Goal: Information Seeking & Learning: Learn about a topic

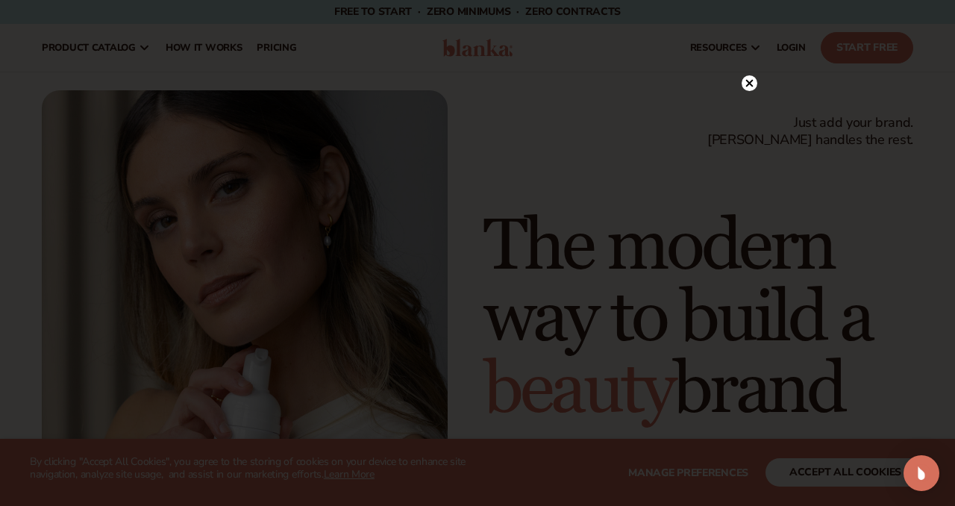
click at [751, 84] on icon at bounding box center [749, 82] width 7 height 7
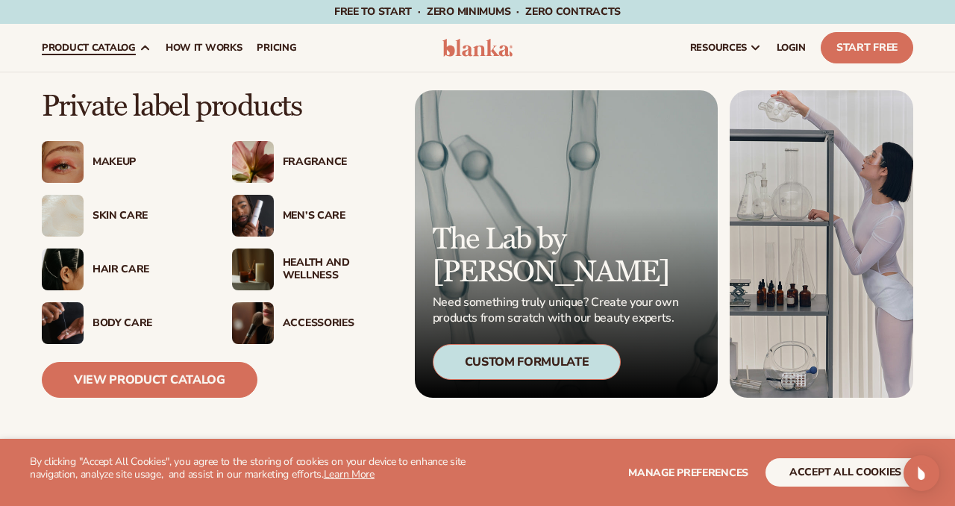
click at [140, 207] on div "Skin Care" at bounding box center [122, 216] width 160 height 42
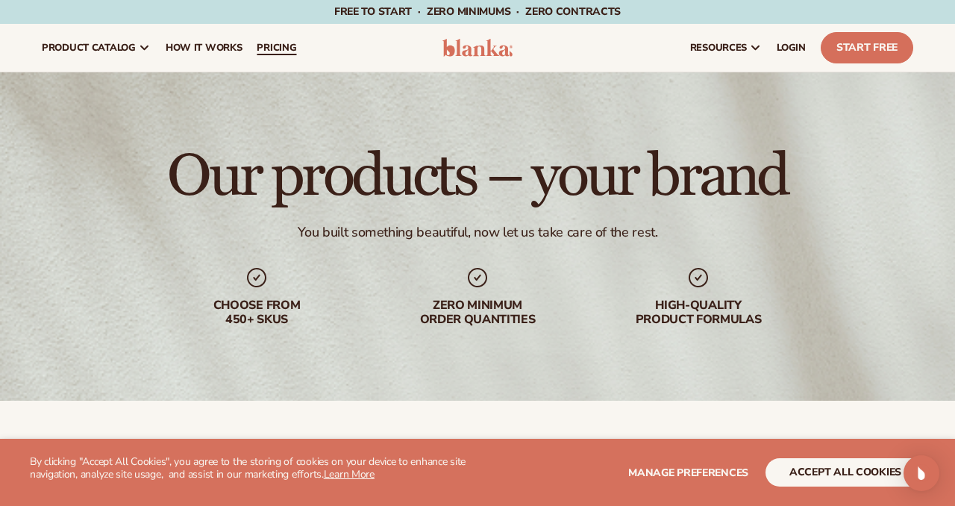
click at [280, 46] on span "pricing" at bounding box center [277, 48] width 40 height 12
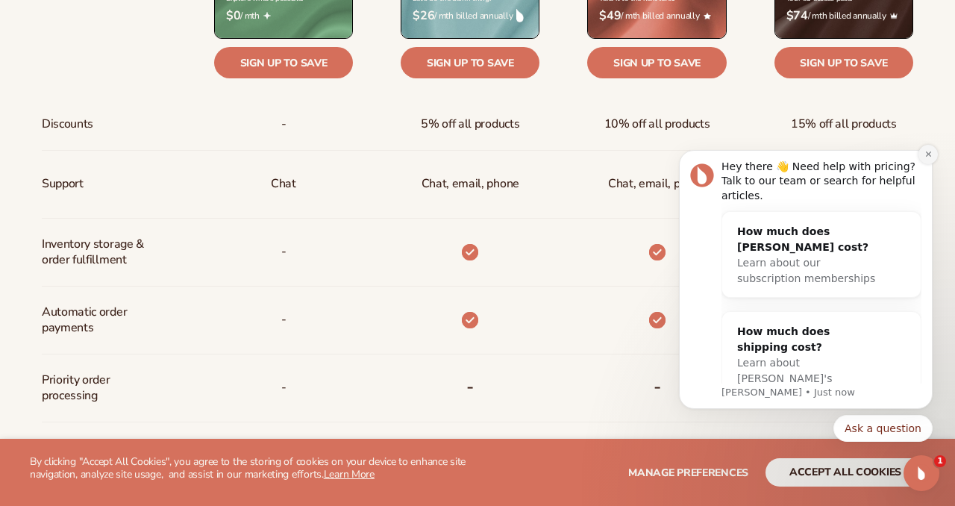
click at [933, 152] on button "Dismiss notification" at bounding box center [928, 154] width 19 height 19
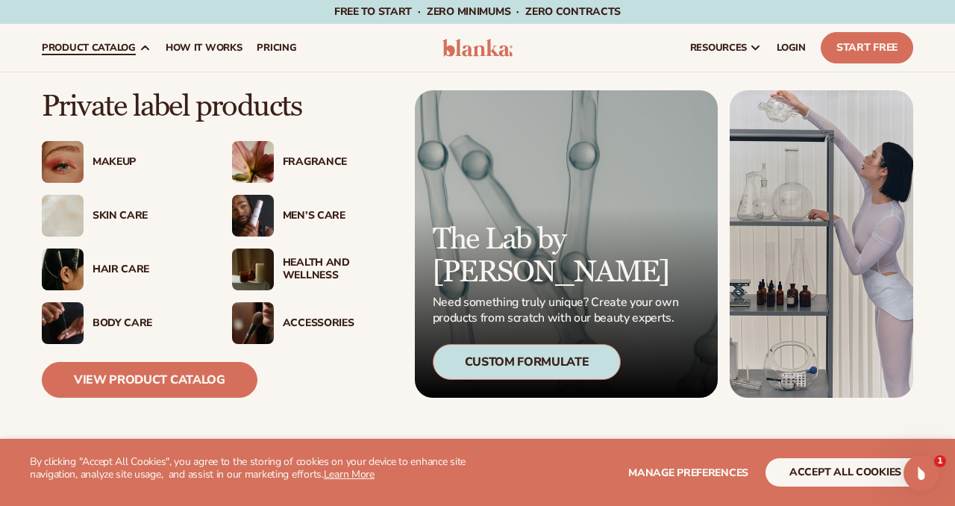
click at [262, 260] on img at bounding box center [253, 270] width 42 height 42
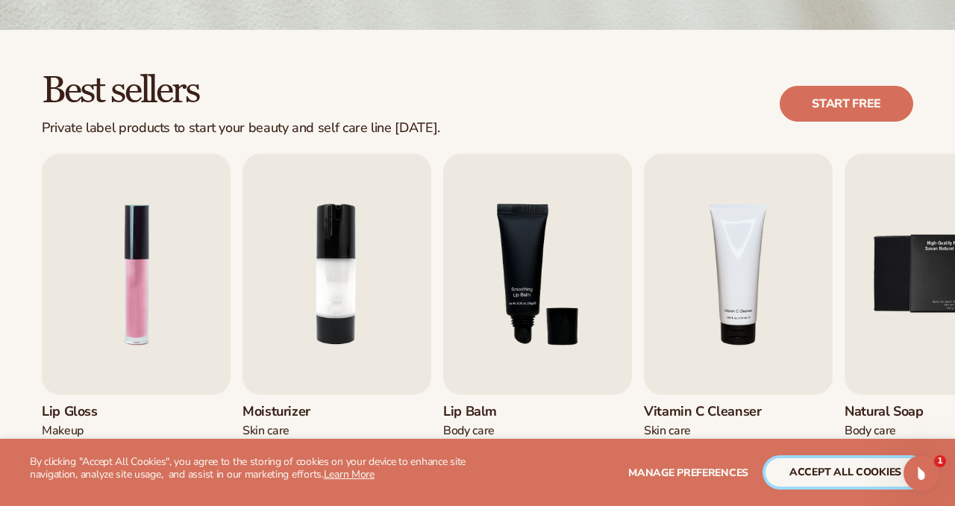
click at [804, 473] on button "accept all cookies" at bounding box center [846, 472] width 160 height 28
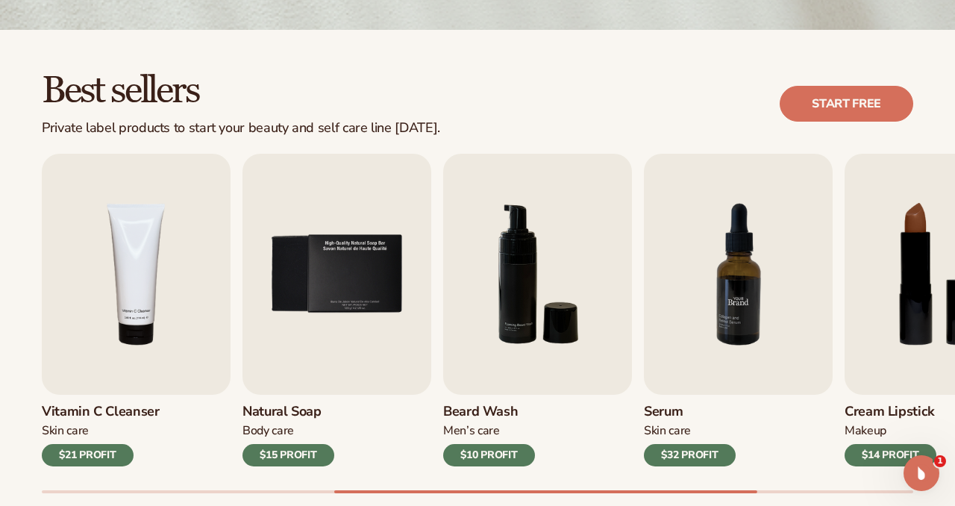
click at [742, 315] on img "7 / 9" at bounding box center [738, 274] width 189 height 241
click at [705, 456] on div "$32 PROFIT" at bounding box center [690, 455] width 92 height 22
click at [719, 355] on img "7 / 9" at bounding box center [738, 274] width 189 height 241
click at [732, 332] on img "7 / 9" at bounding box center [738, 274] width 189 height 241
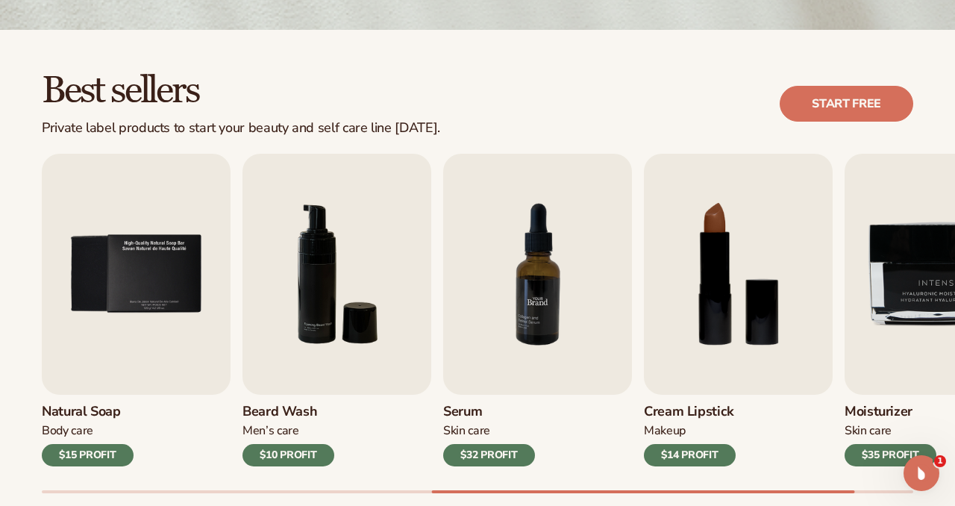
click at [597, 348] on img "7 / 9" at bounding box center [537, 274] width 189 height 241
click at [540, 327] on img "7 / 9" at bounding box center [537, 274] width 189 height 241
click at [520, 458] on div "$32 PROFIT" at bounding box center [489, 455] width 92 height 22
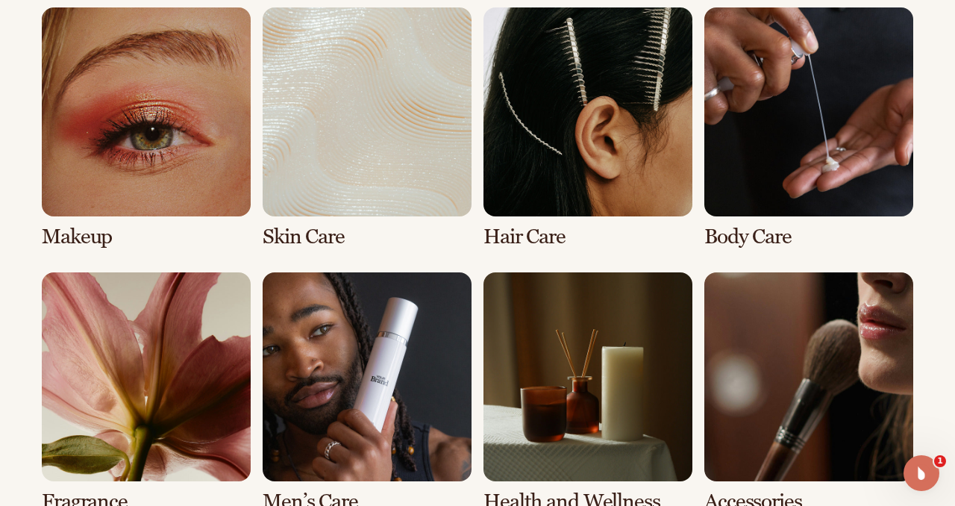
scroll to position [1105, 0]
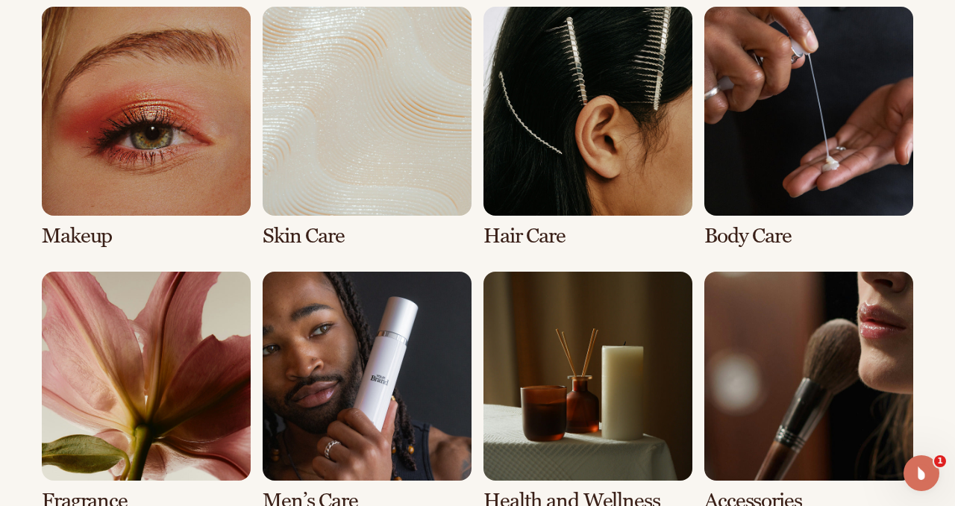
click at [440, 137] on link "2 / 8" at bounding box center [367, 127] width 209 height 241
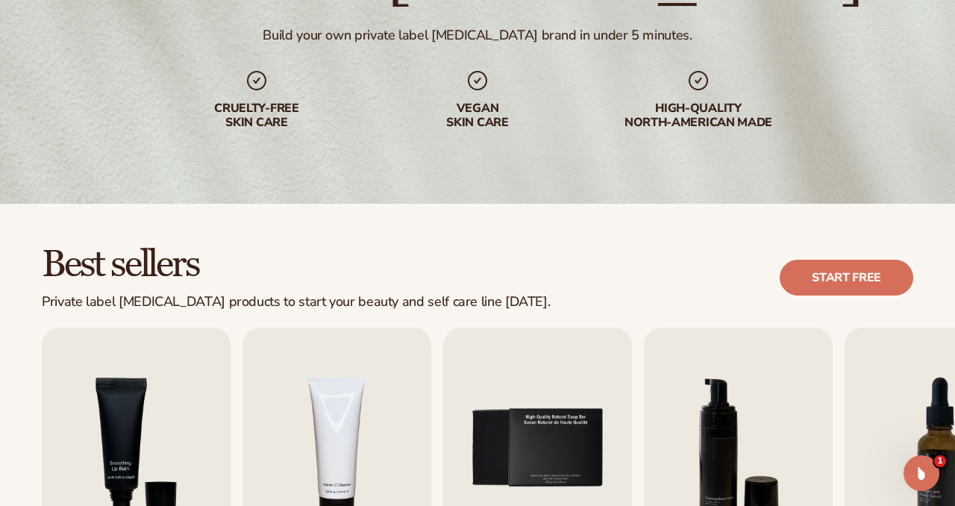
scroll to position [350, 0]
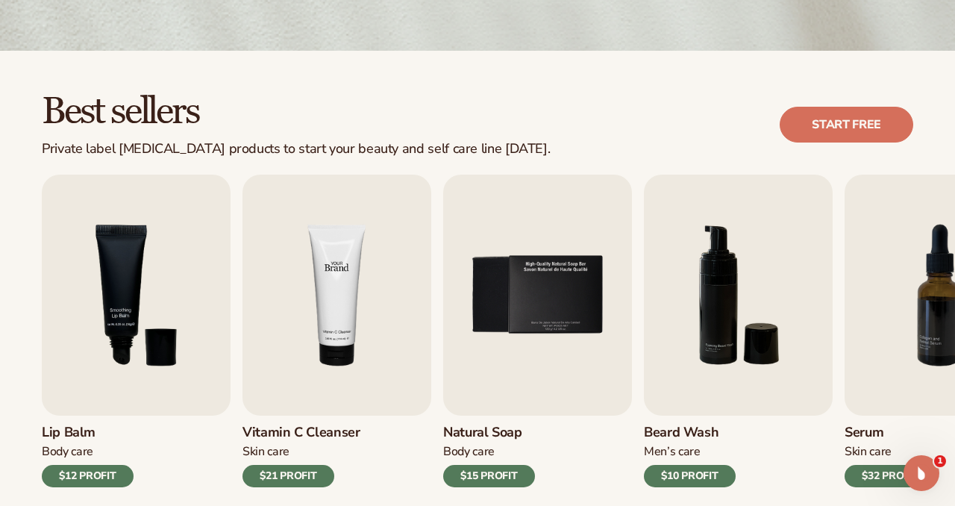
click at [387, 293] on img "4 / 9" at bounding box center [337, 295] width 189 height 241
click at [296, 477] on div "$21 PROFIT" at bounding box center [289, 476] width 92 height 22
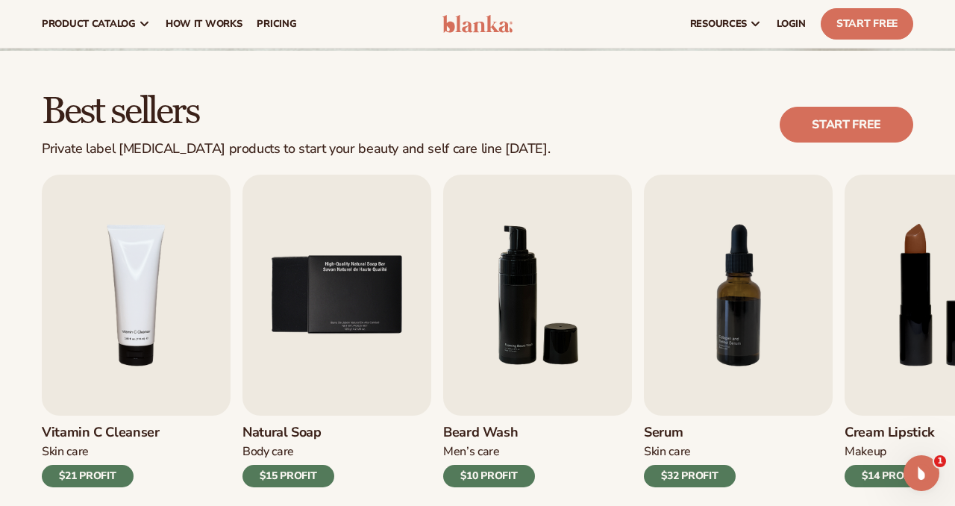
scroll to position [0, 0]
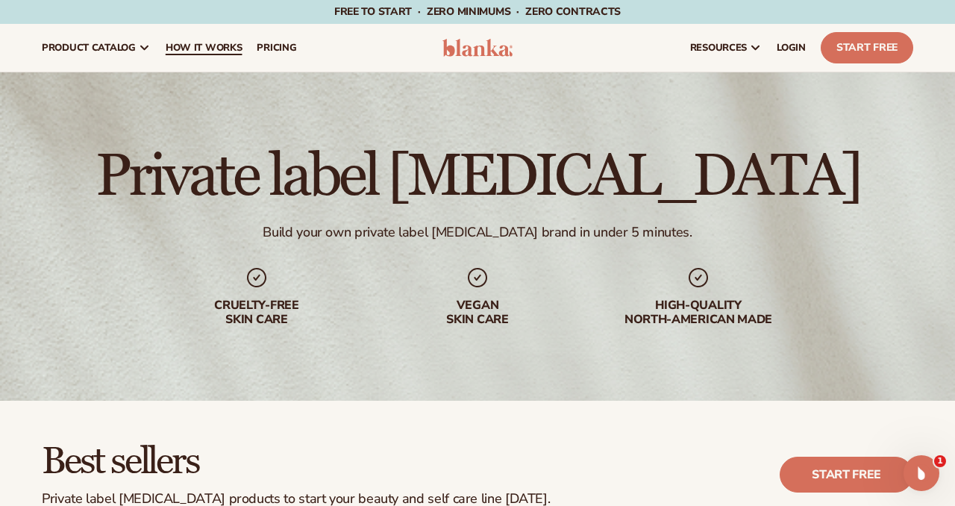
click at [221, 46] on span "How It Works" at bounding box center [204, 48] width 77 height 12
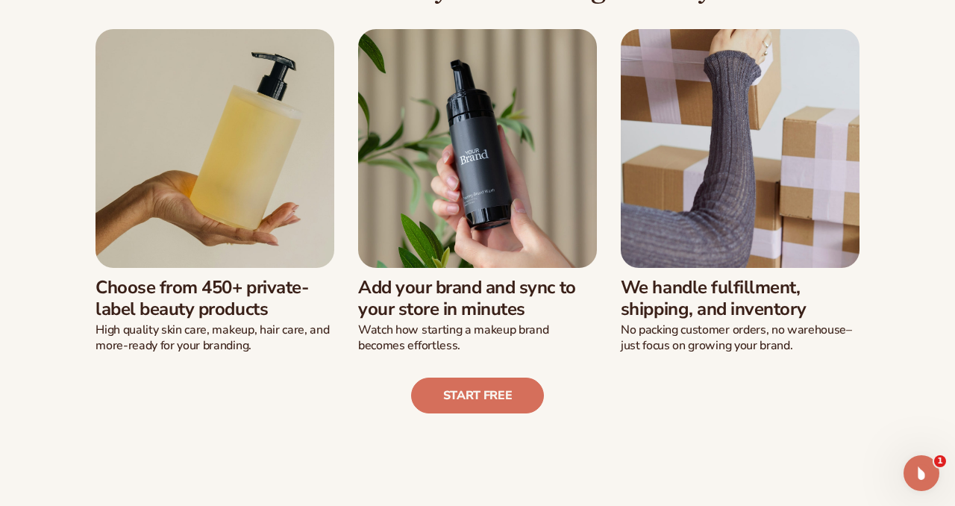
scroll to position [394, 0]
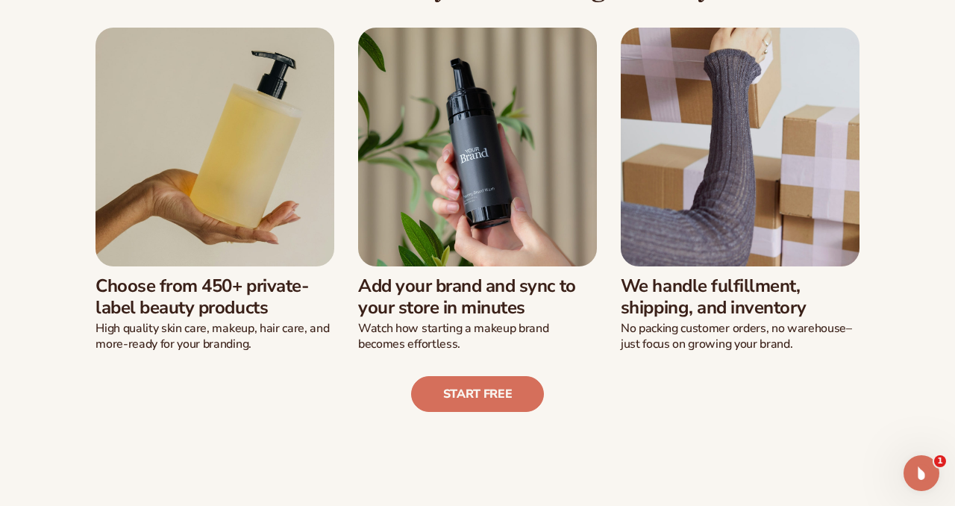
click at [181, 286] on h3 "Choose from 450+ private-label beauty products" at bounding box center [215, 296] width 239 height 43
click at [193, 253] on img at bounding box center [215, 147] width 239 height 239
click at [208, 302] on h3 "Choose from 450+ private-label beauty products" at bounding box center [215, 296] width 239 height 43
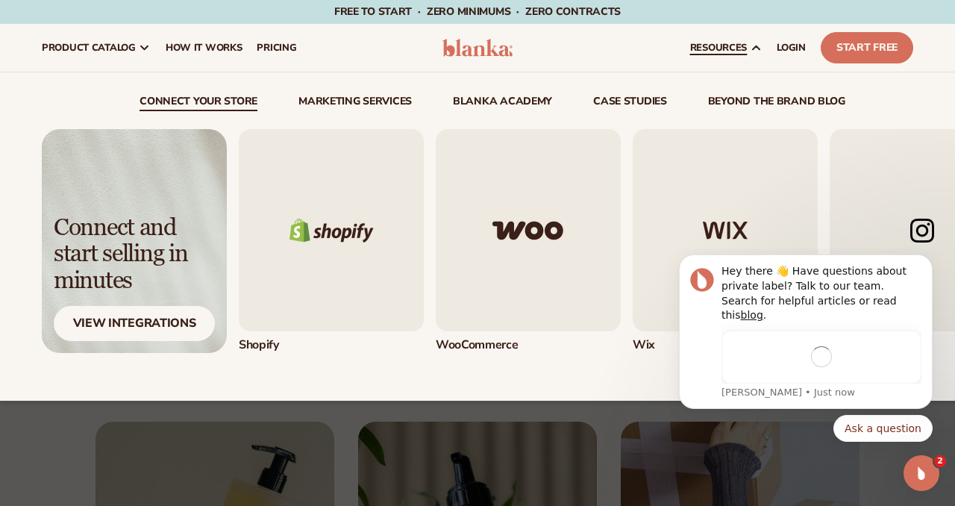
scroll to position [0, 0]
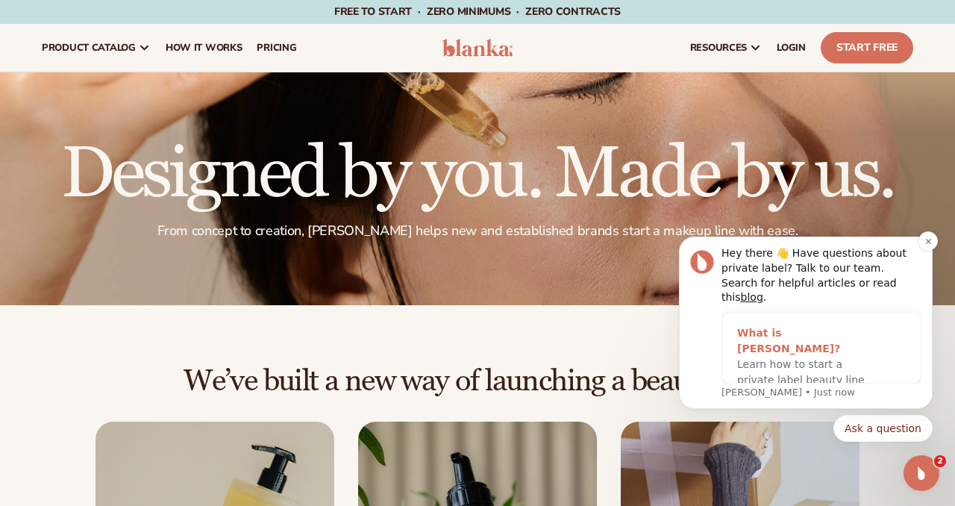
click at [803, 360] on span "Learn how to start a private label beauty line with [PERSON_NAME]" at bounding box center [801, 379] width 128 height 43
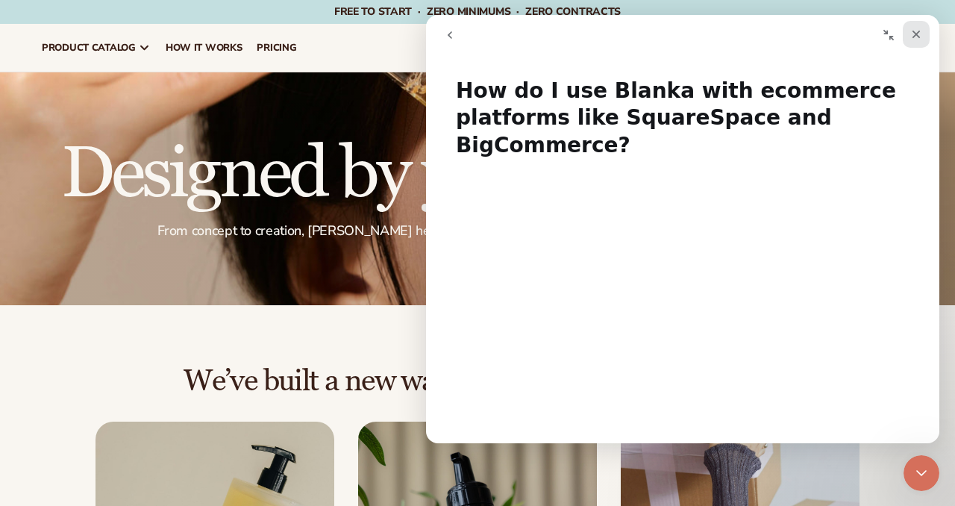
click at [919, 40] on icon "Close" at bounding box center [917, 34] width 12 height 12
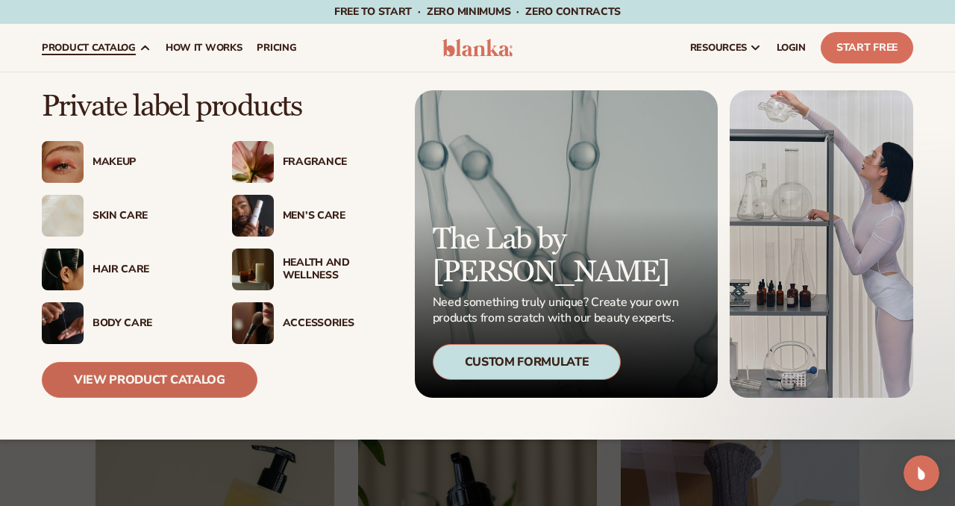
click at [162, 379] on link "View Product Catalog" at bounding box center [150, 380] width 216 height 36
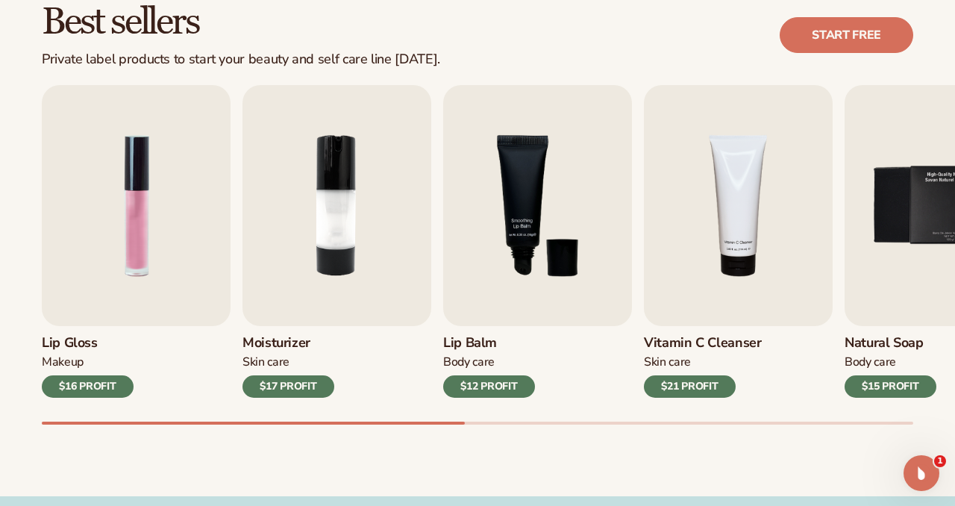
click at [689, 392] on div "$21 PROFIT" at bounding box center [690, 386] width 92 height 22
click at [736, 262] on img "4 / 9" at bounding box center [738, 205] width 189 height 241
click at [735, 347] on h3 "Vitamin C Cleanser" at bounding box center [703, 343] width 118 height 16
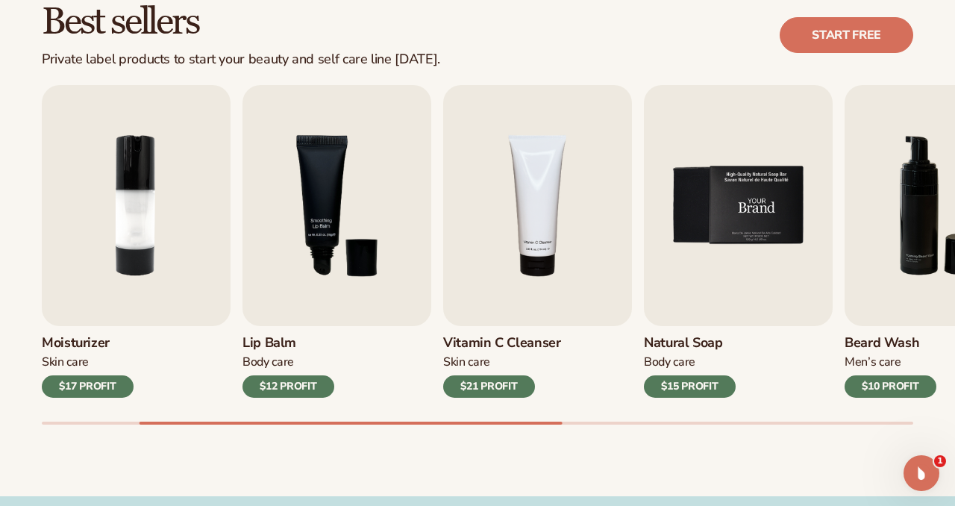
click at [744, 251] on img "5 / 9" at bounding box center [738, 205] width 189 height 241
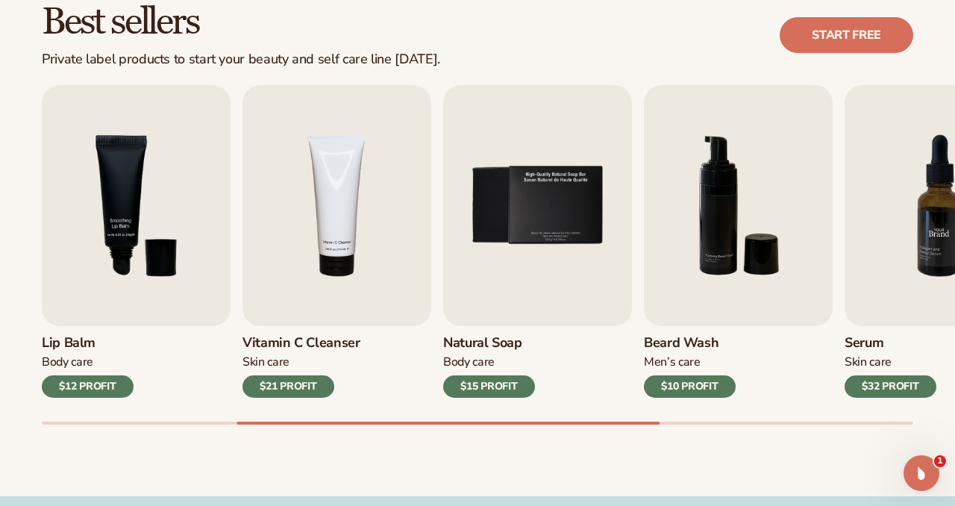
click at [922, 293] on img "7 / 9" at bounding box center [939, 205] width 189 height 241
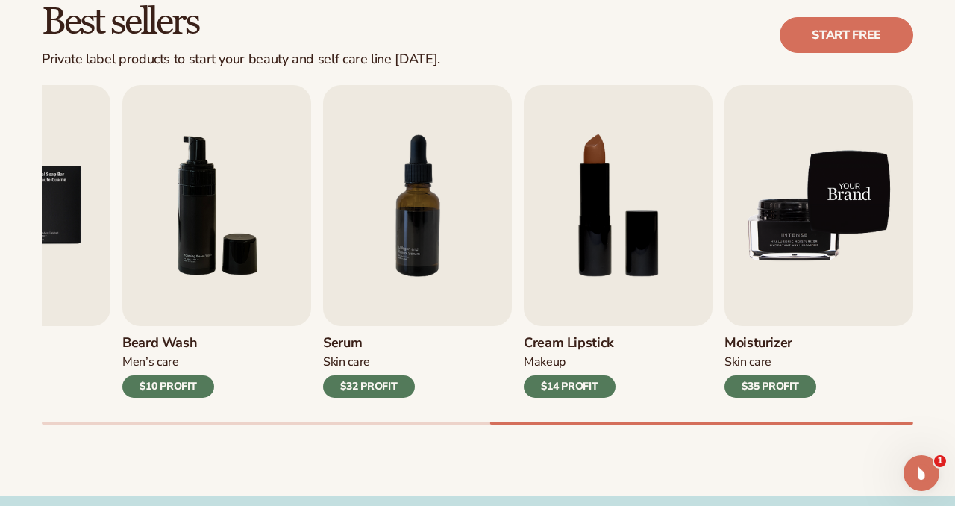
click at [840, 192] on img "9 / 9" at bounding box center [819, 205] width 189 height 241
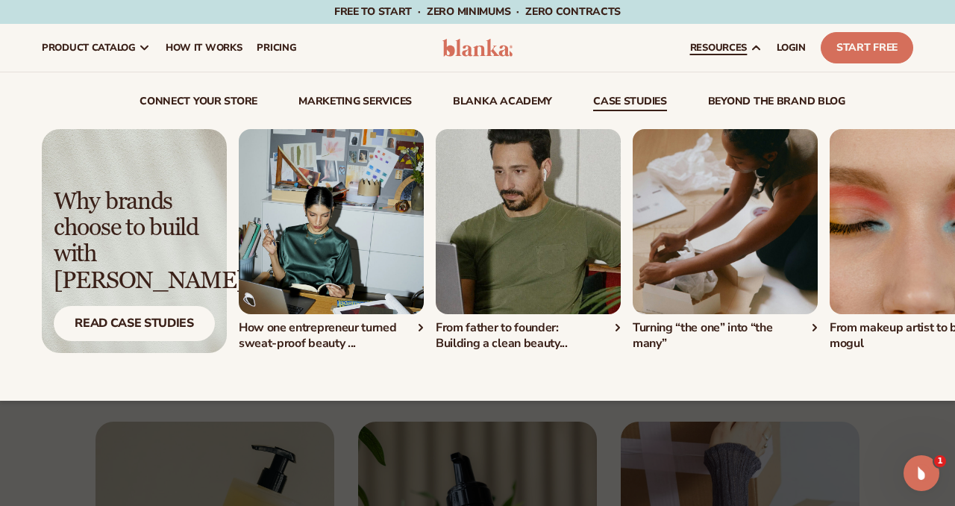
click at [340, 339] on div "How one entrepreneur turned sweat-proof beauty ..." at bounding box center [331, 335] width 185 height 31
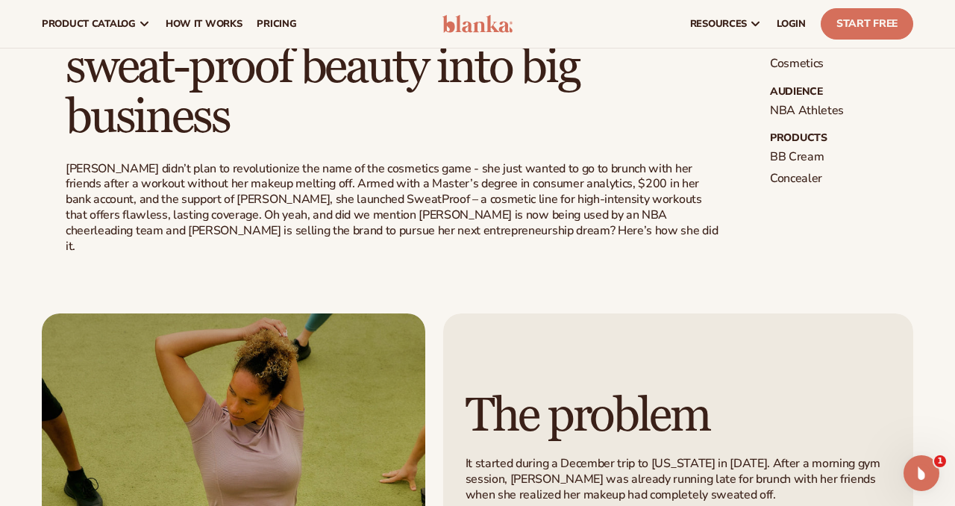
scroll to position [441, 0]
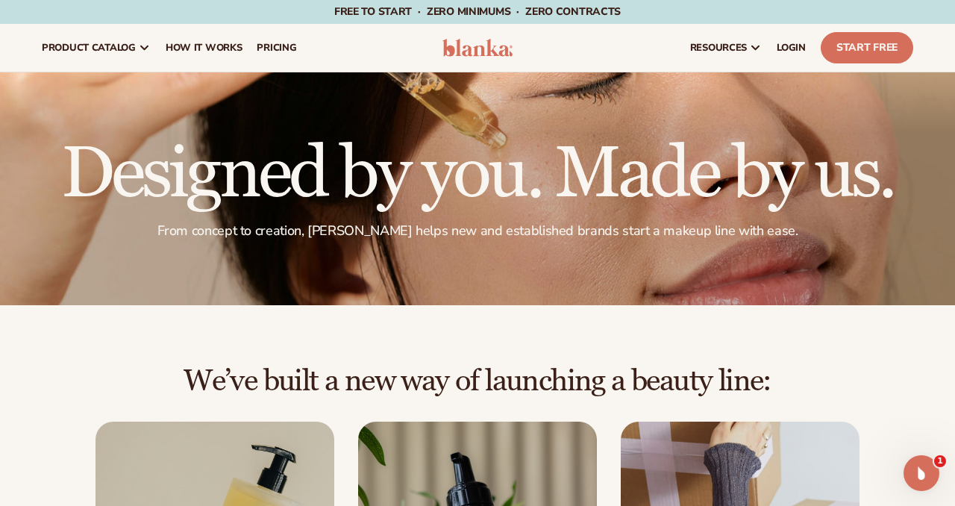
click at [479, 51] on img at bounding box center [478, 48] width 70 height 18
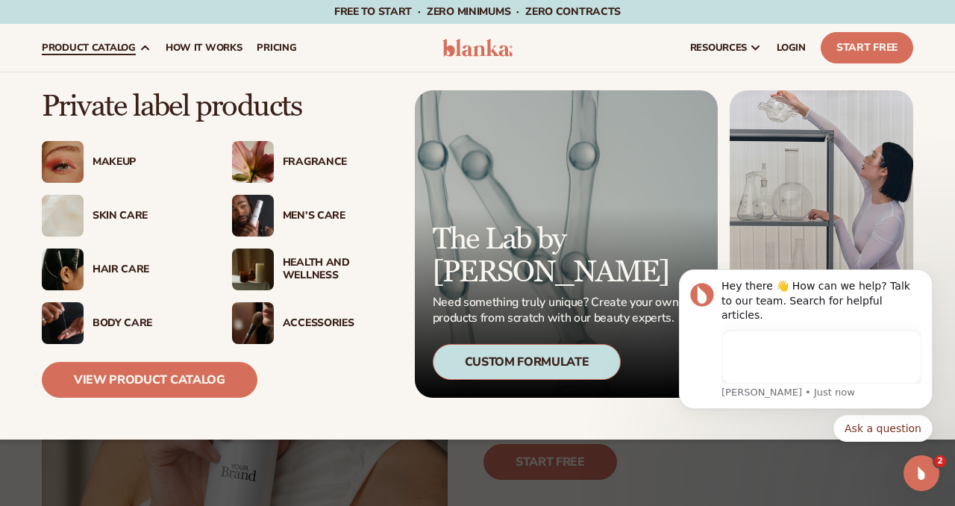
click at [552, 357] on div "Custom Formulate" at bounding box center [527, 362] width 189 height 36
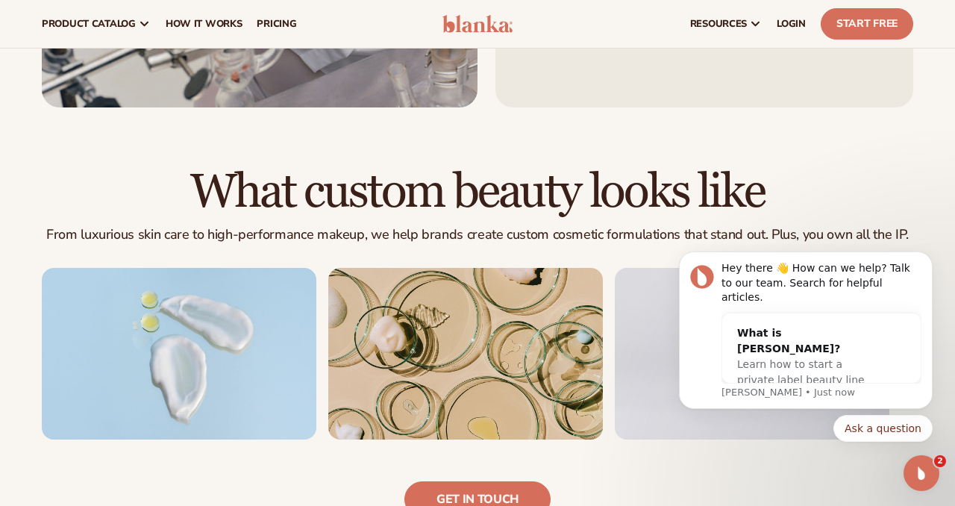
scroll to position [855, 0]
click at [930, 258] on icon "Dismiss notification" at bounding box center [927, 255] width 5 height 5
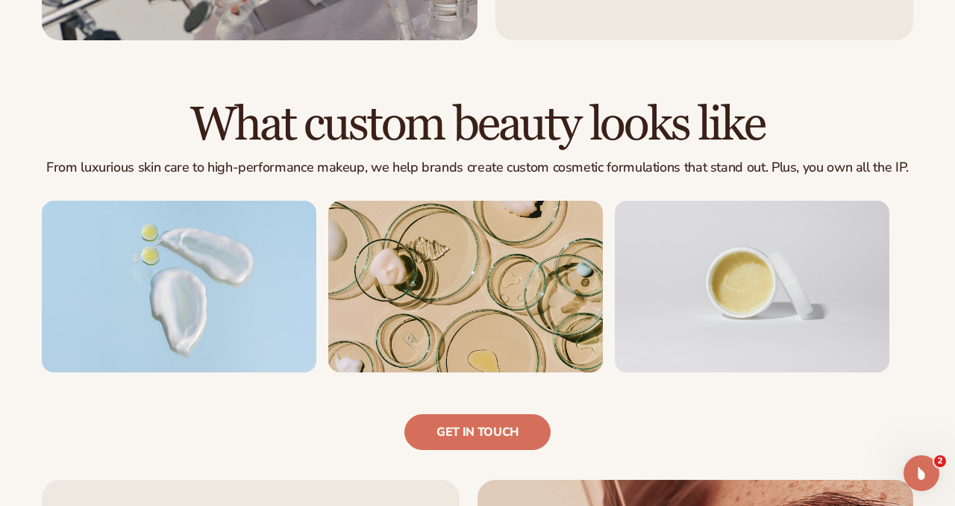
scroll to position [924, 0]
click at [811, 254] on img at bounding box center [752, 286] width 275 height 172
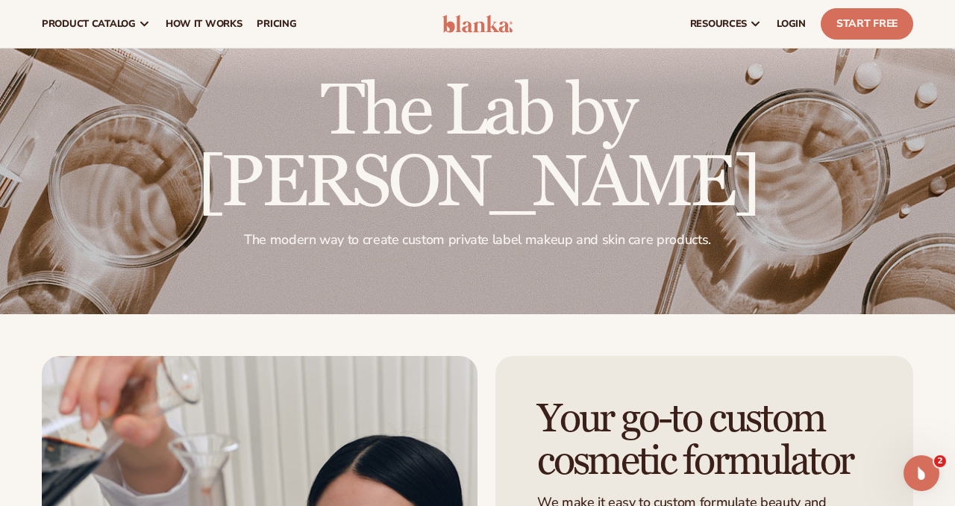
scroll to position [0, 0]
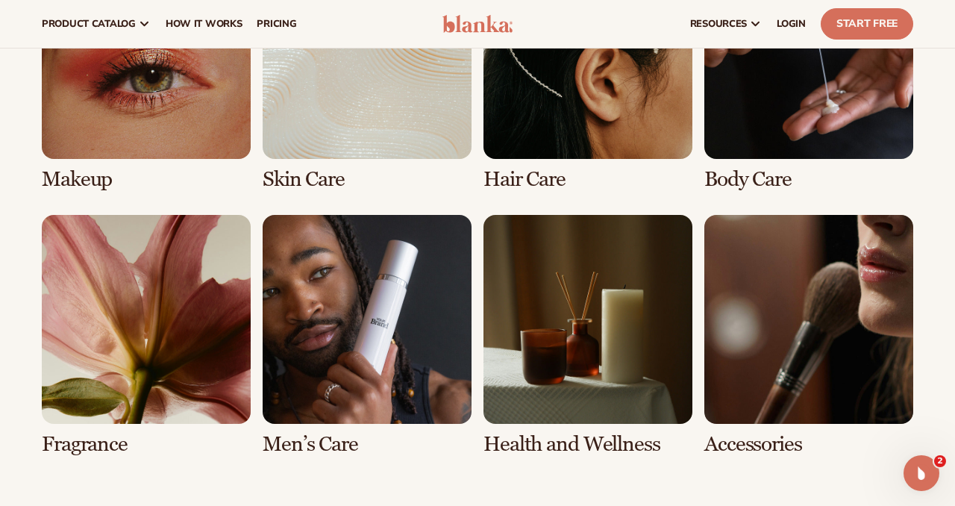
scroll to position [2887, 0]
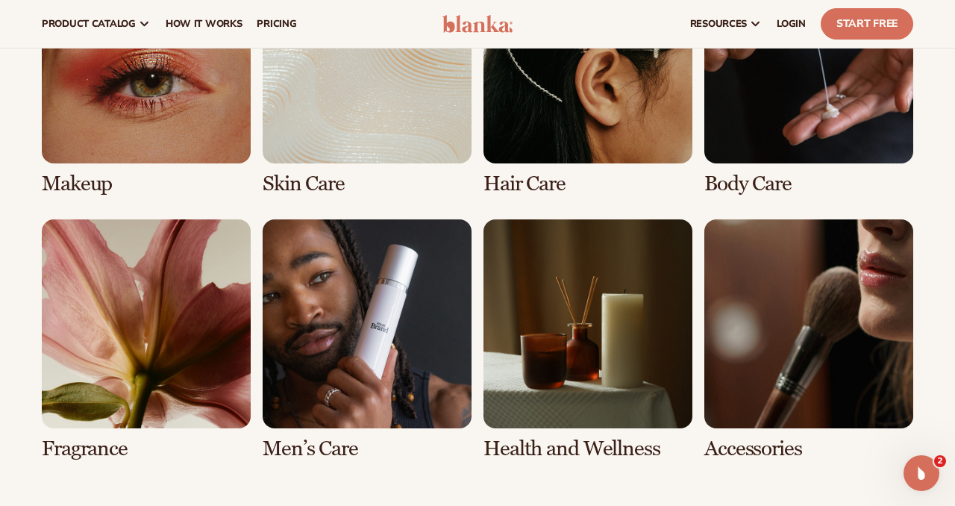
click at [552, 334] on link "7 / 8" at bounding box center [588, 339] width 209 height 241
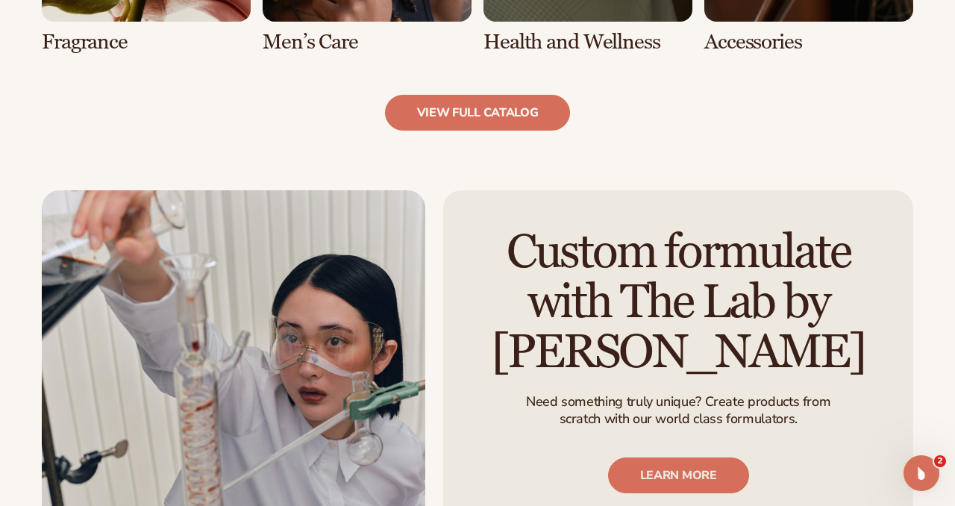
scroll to position [1602, 0]
